Goal: Transaction & Acquisition: Purchase product/service

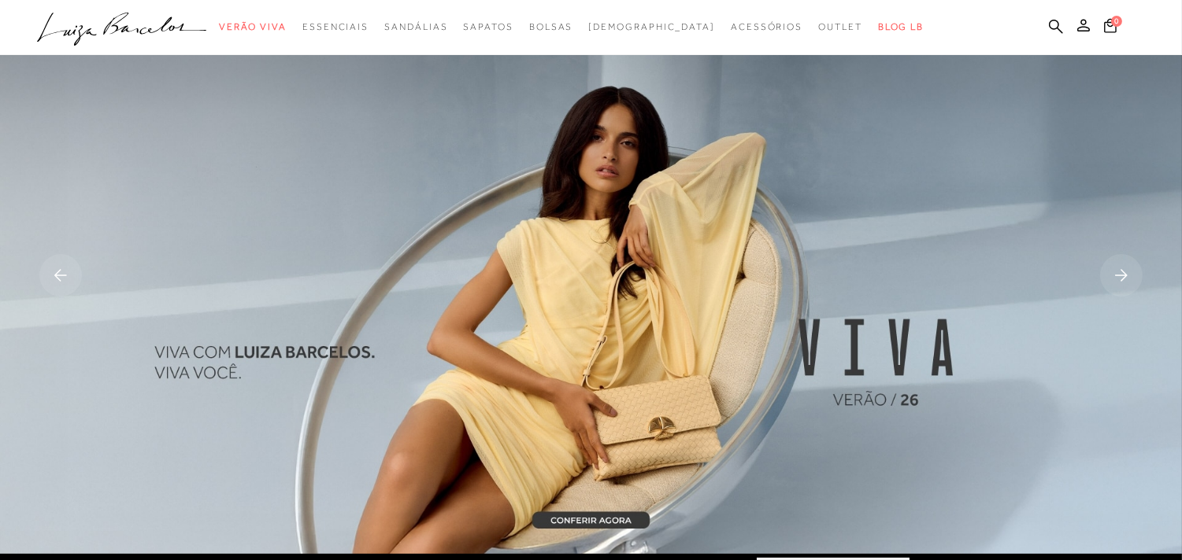
click at [1059, 14] on ul ".a{fill-rule:evenodd;} Verão Viva Em alta Favoritos das Influenciadoras Apostas…" at bounding box center [579, 27] width 1084 height 29
click at [1051, 21] on icon at bounding box center [1056, 26] width 14 height 15
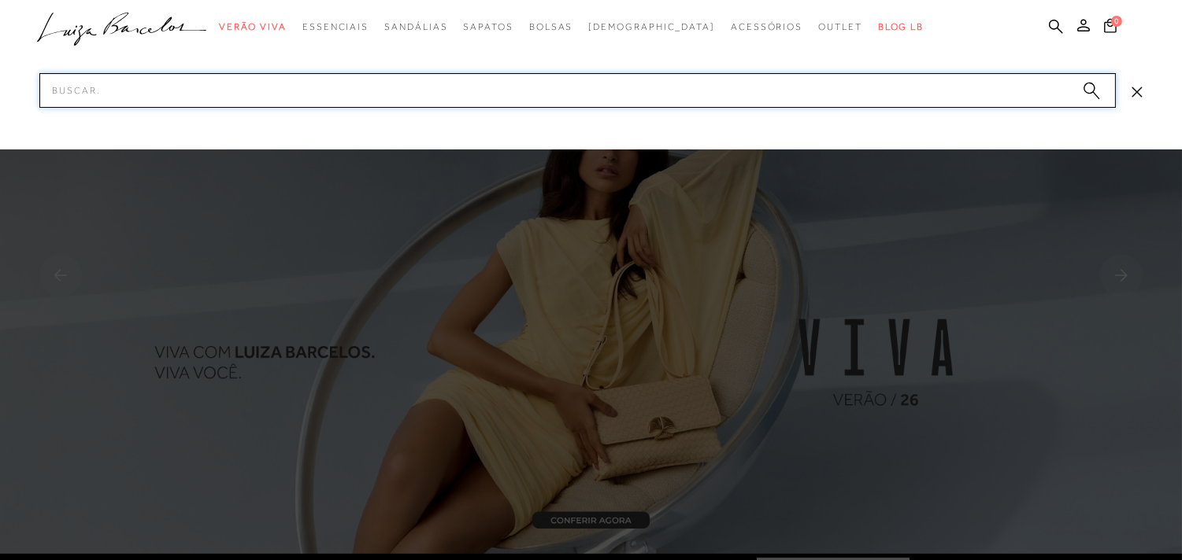
click at [461, 88] on input "Pesquisar" at bounding box center [577, 90] width 1076 height 35
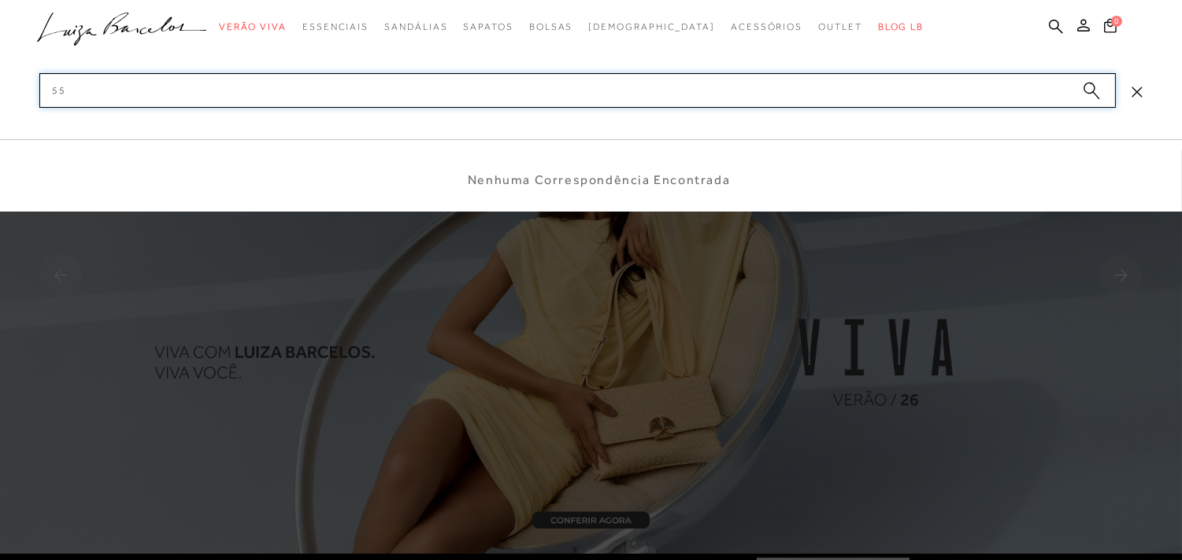
type input "5"
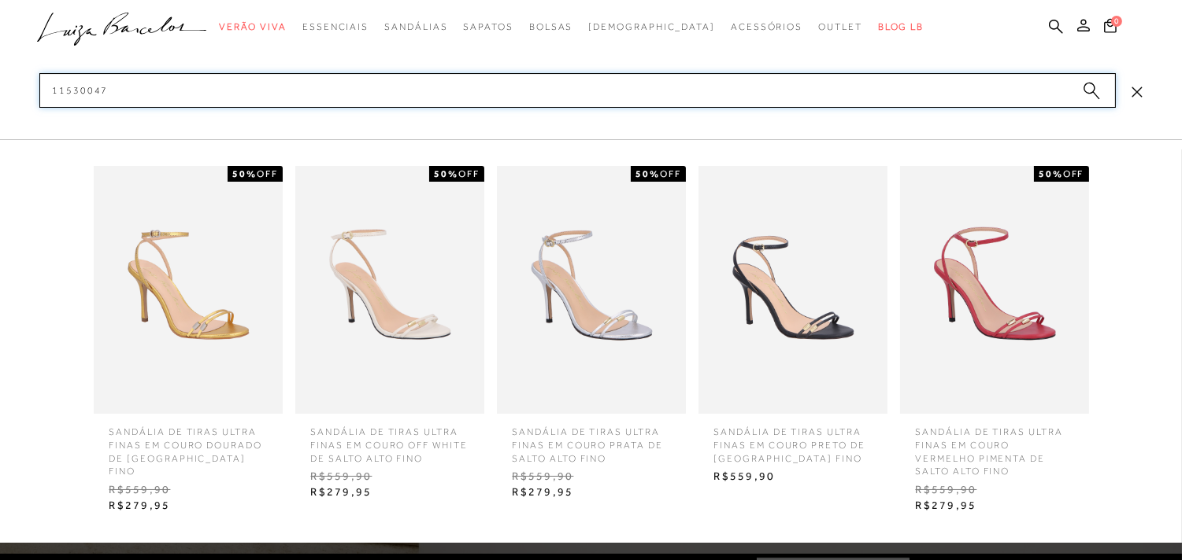
type input "11530047"
click at [584, 311] on img at bounding box center [591, 290] width 189 height 248
